Goal: Check status: Check status

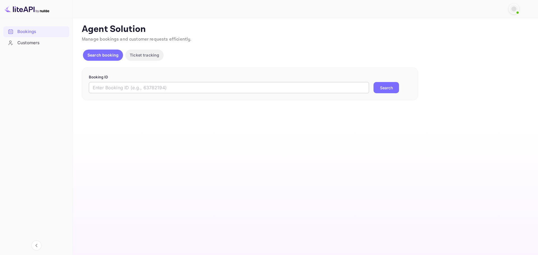
click at [187, 89] on input "text" at bounding box center [229, 87] width 280 height 11
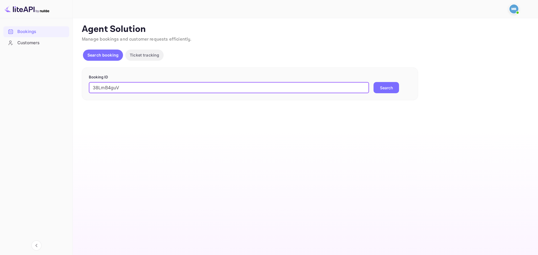
type input "38LmB4guV"
click at [381, 87] on button "Search" at bounding box center [385, 87] width 25 height 11
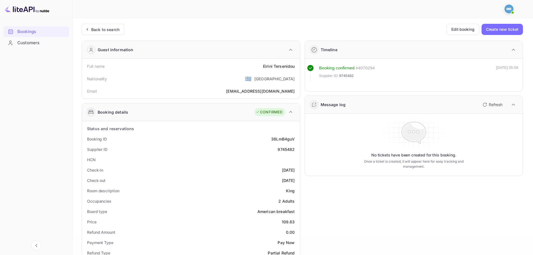
click at [284, 150] on div "9745482" at bounding box center [286, 149] width 17 height 6
drag, startPoint x: 284, startPoint y: 150, endPoint x: 282, endPoint y: 148, distance: 3.2
click at [282, 148] on div "9745482" at bounding box center [286, 149] width 17 height 6
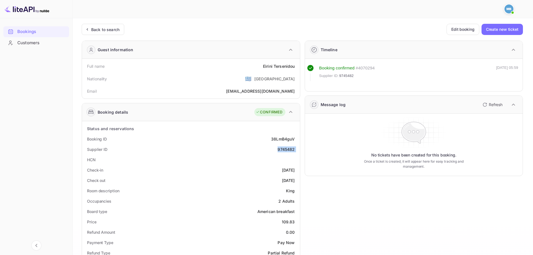
click at [282, 148] on div "9745482" at bounding box center [286, 149] width 17 height 6
copy div "9745482"
